Goal: Communication & Community: Connect with others

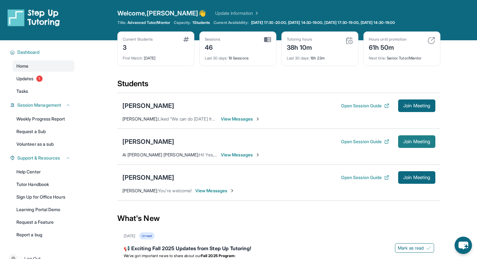
click at [231, 143] on span "Join Meeting" at bounding box center [416, 142] width 27 height 4
click at [231, 156] on span "View Messages" at bounding box center [240, 155] width 39 height 6
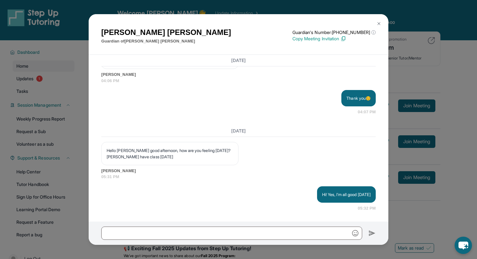
scroll to position [2867, 0]
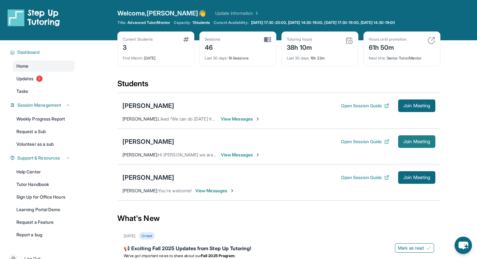
click at [422, 141] on span "Join Meeting" at bounding box center [416, 142] width 27 height 4
click at [232, 157] on span "View Messages" at bounding box center [240, 155] width 39 height 6
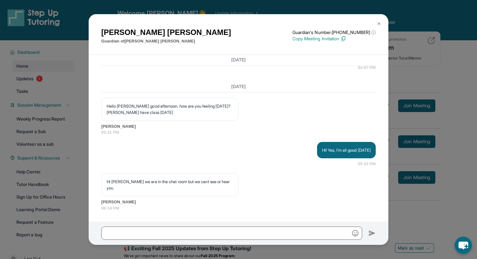
scroll to position [2905, 0]
click at [163, 232] on input "text" at bounding box center [231, 233] width 261 height 13
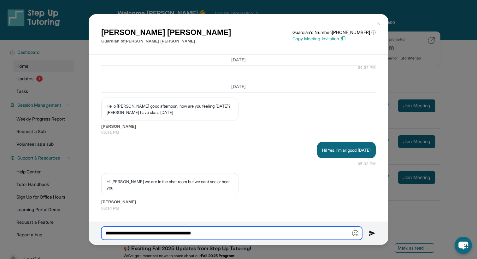
type input "**********"
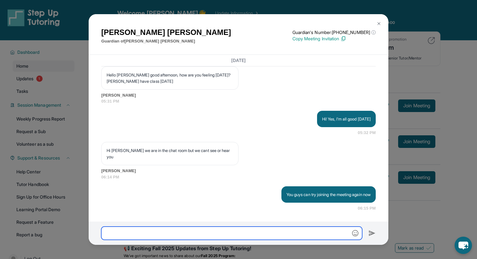
scroll to position [2936, 0]
click at [374, 22] on button at bounding box center [378, 23] width 13 height 13
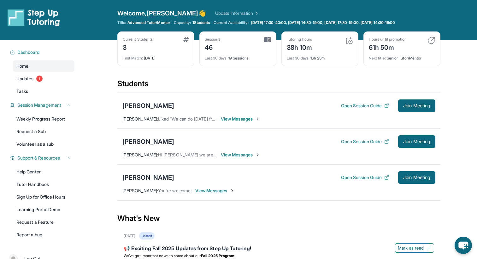
click at [242, 156] on span "View Messages" at bounding box center [240, 155] width 39 height 6
